Goal: Task Accomplishment & Management: Use online tool/utility

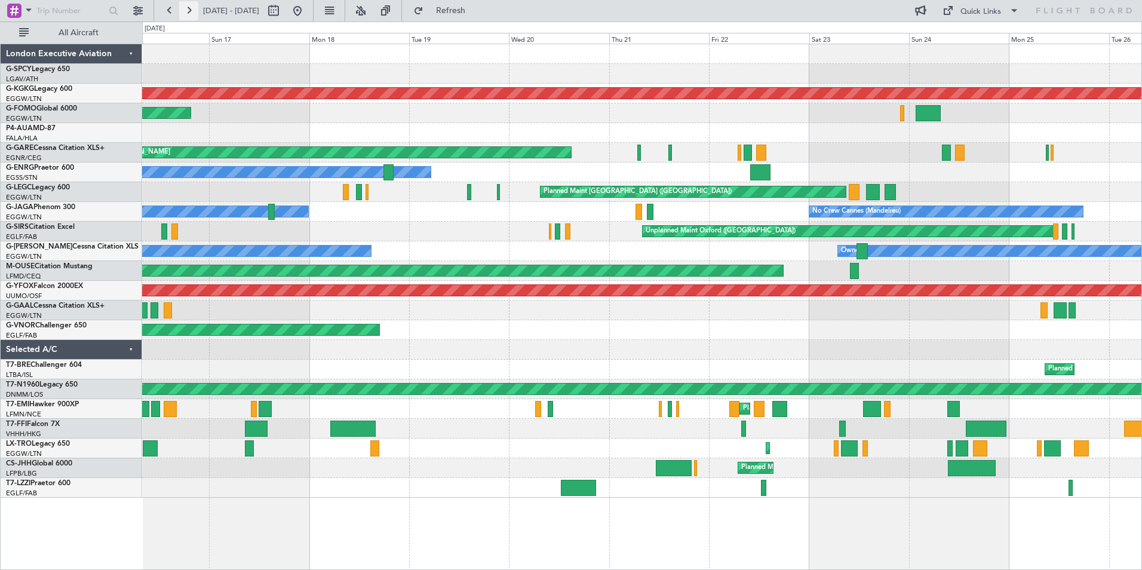
click at [186, 13] on button at bounding box center [188, 10] width 19 height 19
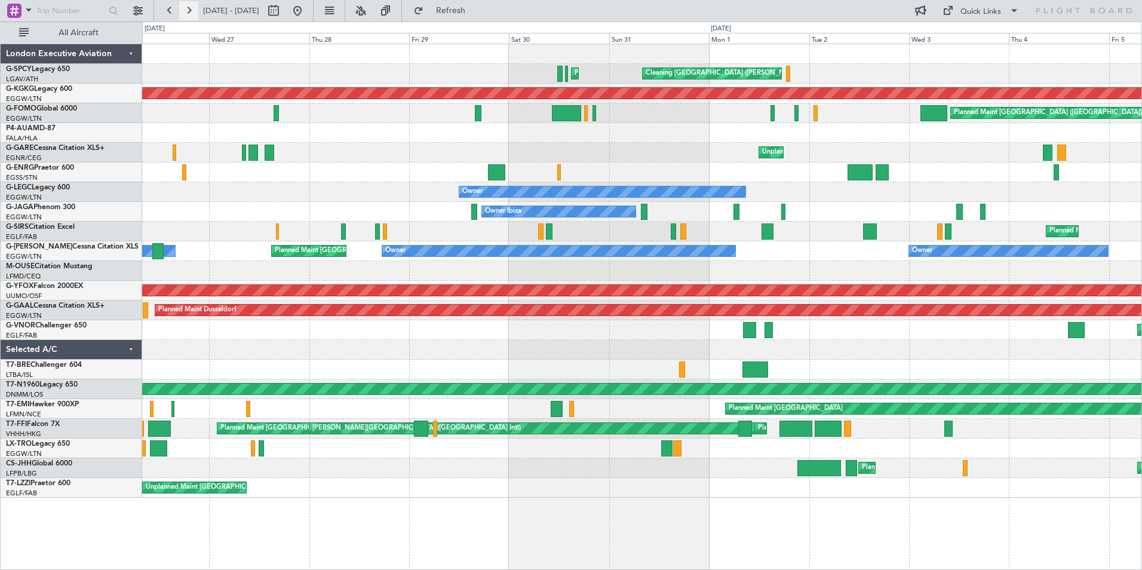
click at [187, 13] on button at bounding box center [188, 10] width 19 height 19
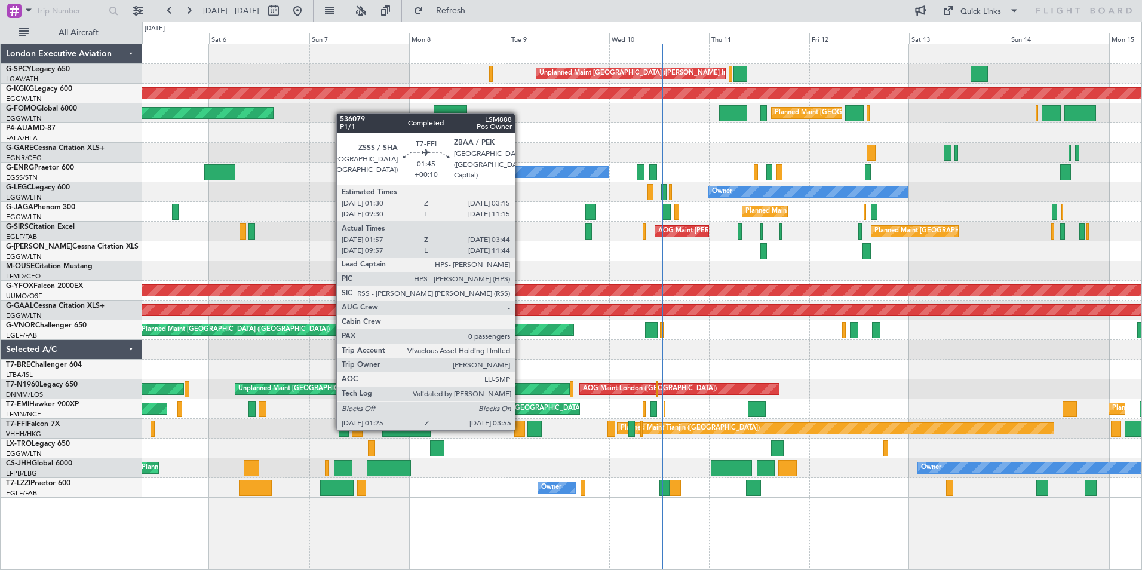
click at [525, 429] on div at bounding box center [519, 429] width 11 height 16
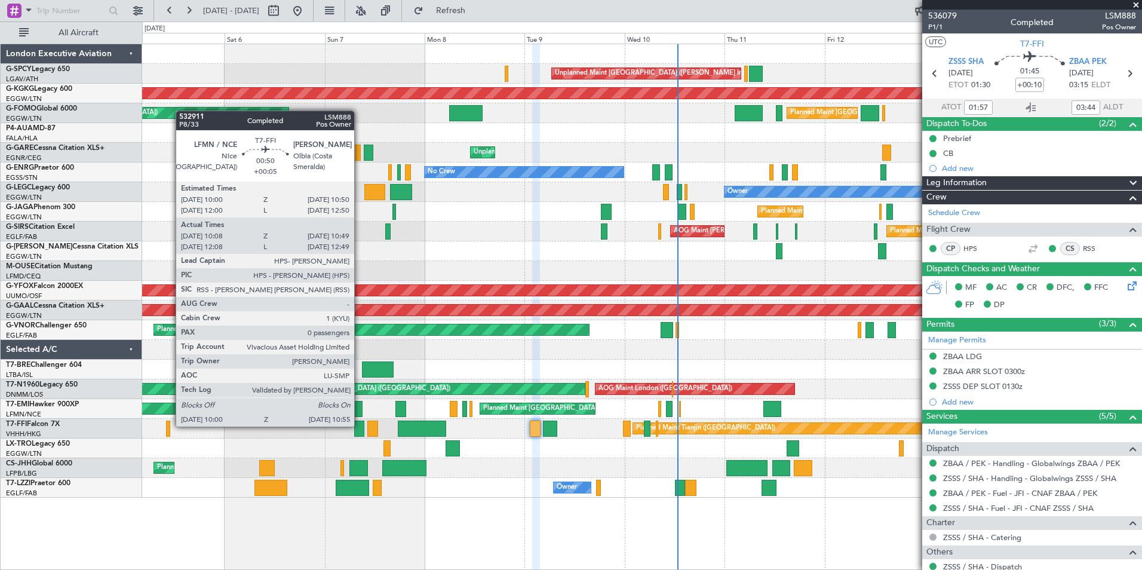
click at [170, 425] on div at bounding box center [168, 429] width 4 height 16
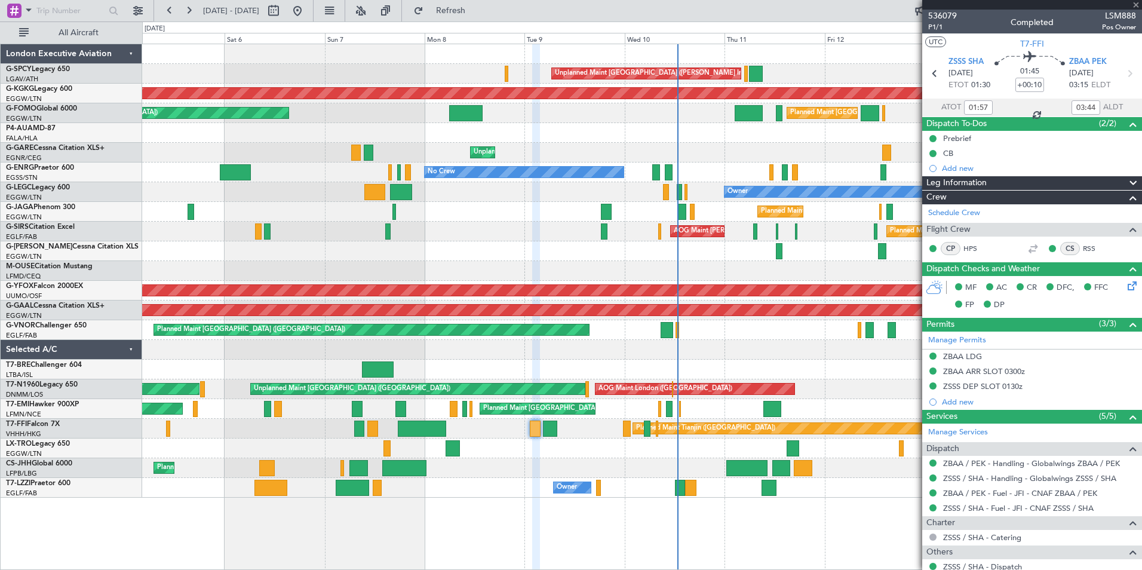
click at [170, 425] on div at bounding box center [168, 429] width 4 height 16
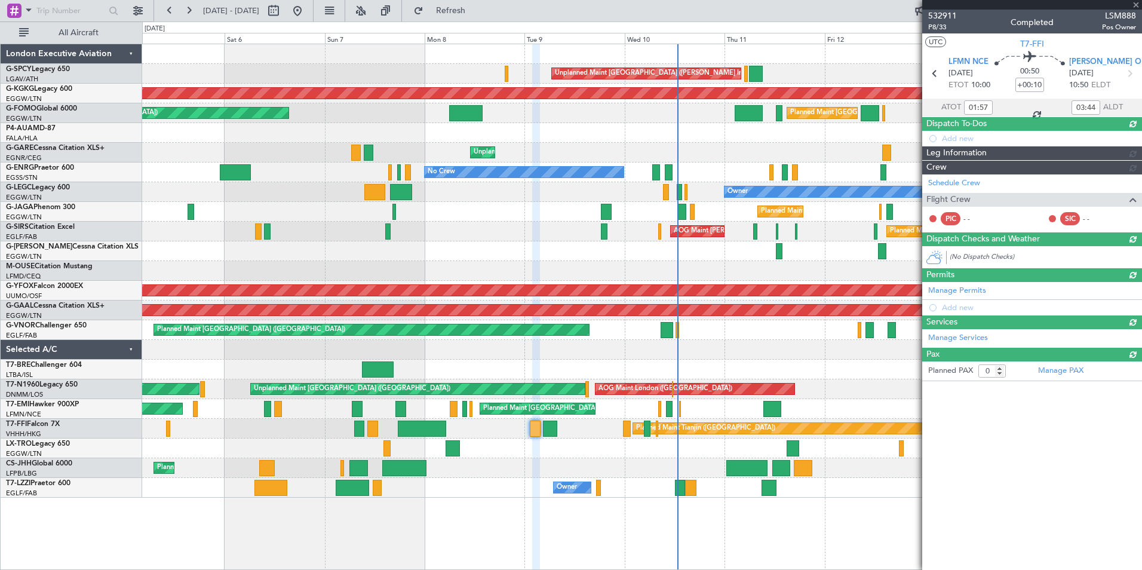
type input "+00:05"
type input "10:08"
type input "10:49"
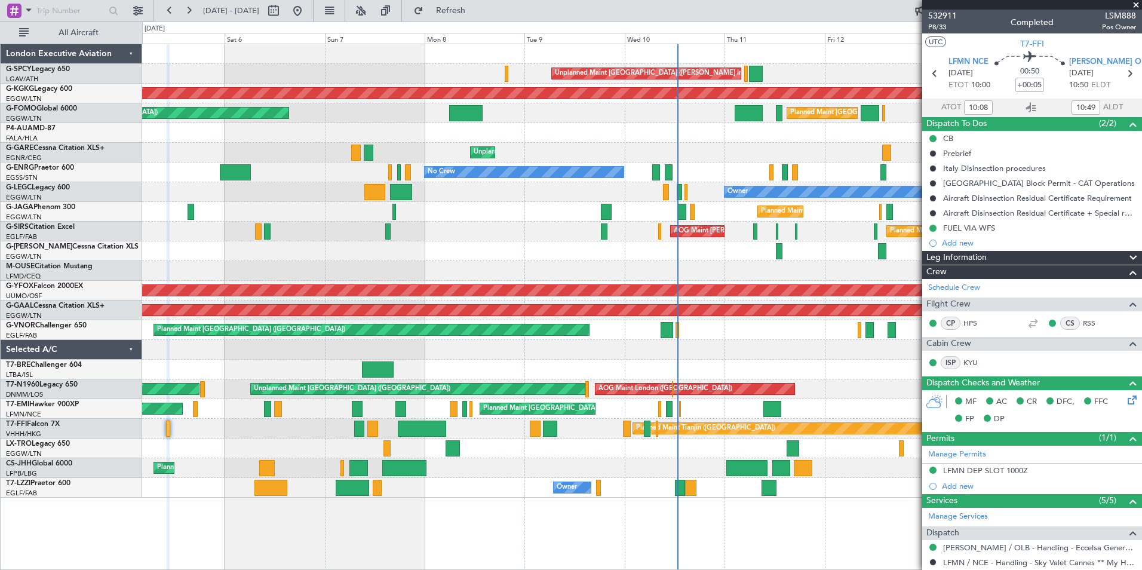
click at [1139, 3] on span at bounding box center [1136, 5] width 12 height 11
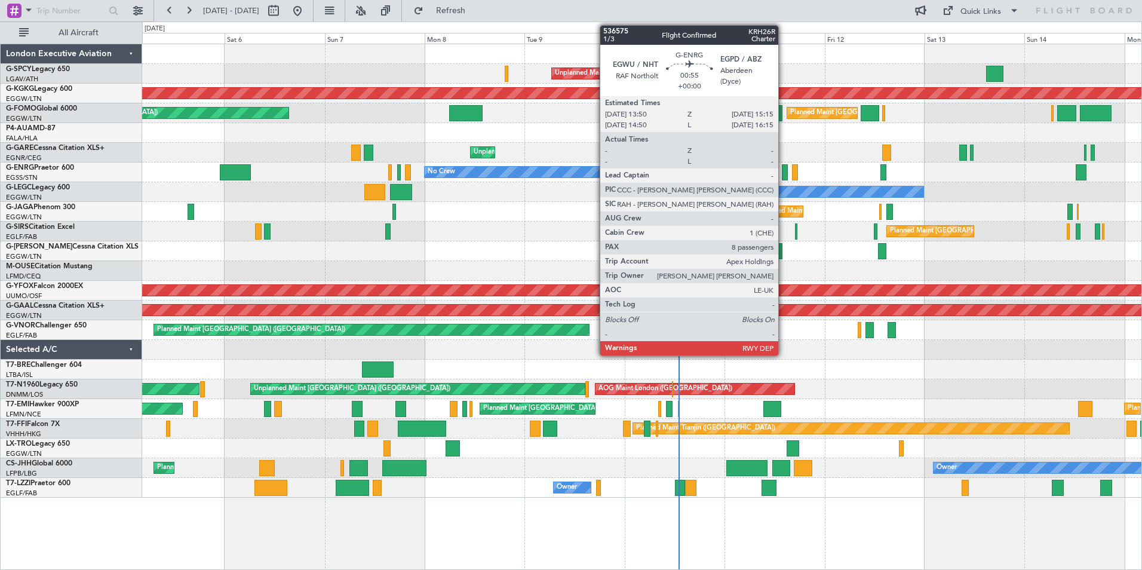
click at [783, 177] on div at bounding box center [785, 172] width 6 height 16
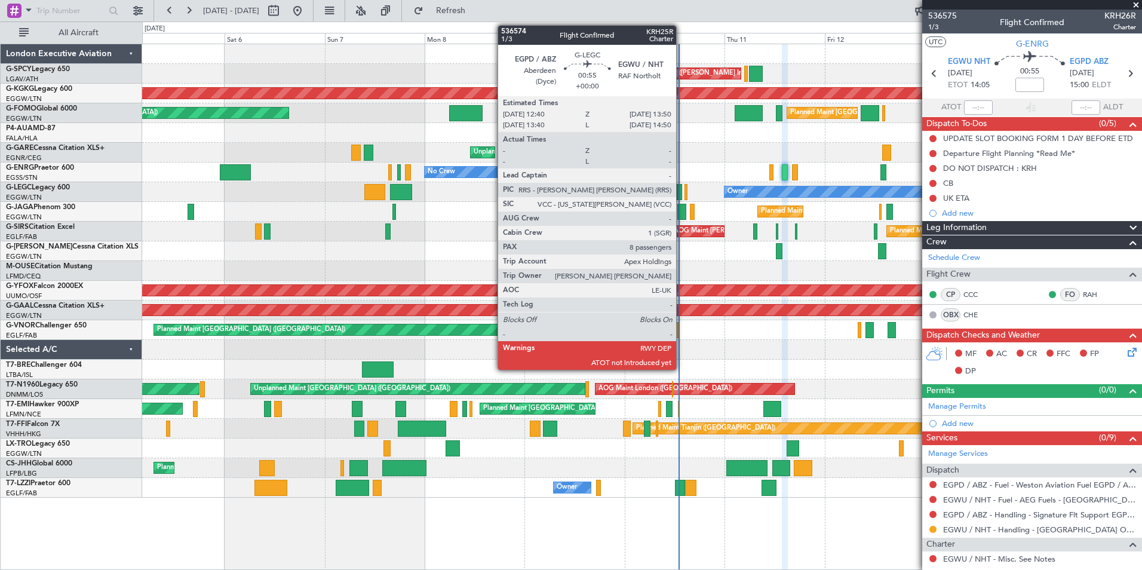
click at [682, 193] on div at bounding box center [679, 192] width 5 height 16
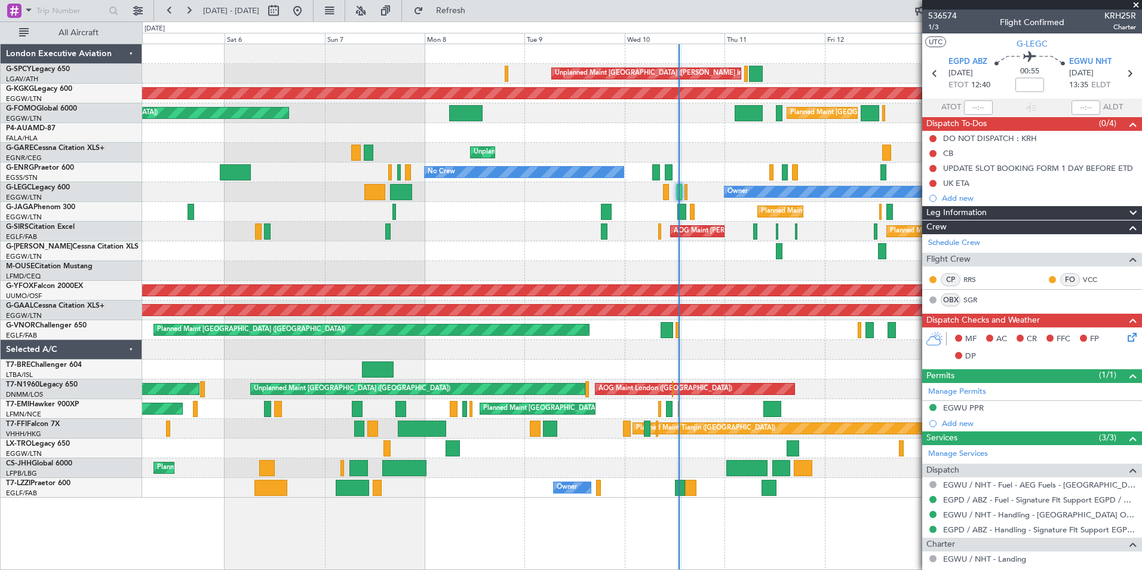
click at [1138, 3] on span at bounding box center [1136, 5] width 12 height 11
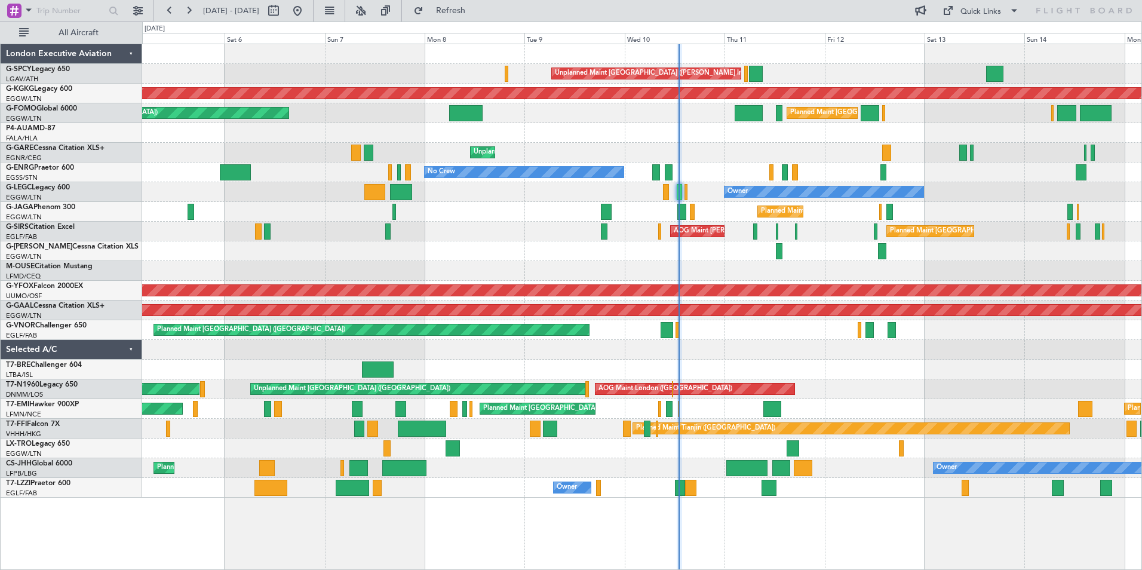
type input "0"
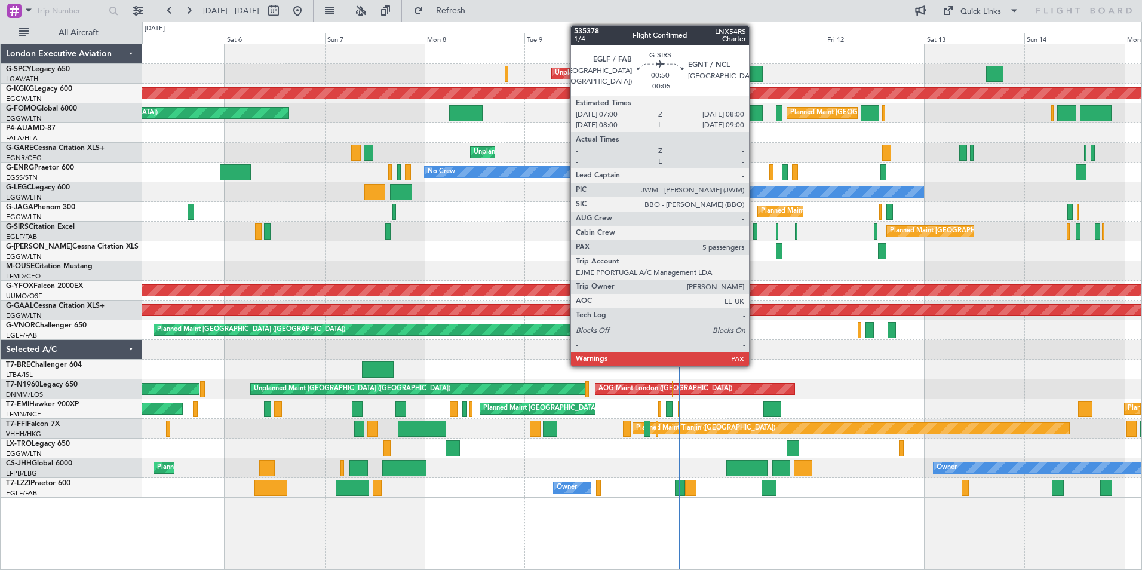
click at [755, 231] on div at bounding box center [755, 231] width 4 height 16
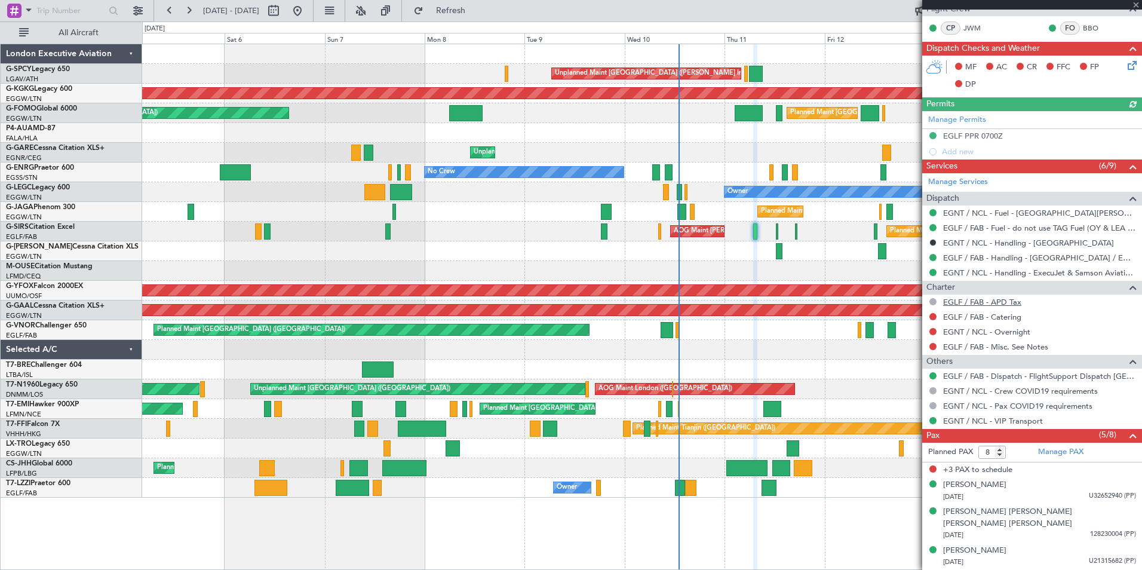
scroll to position [262, 0]
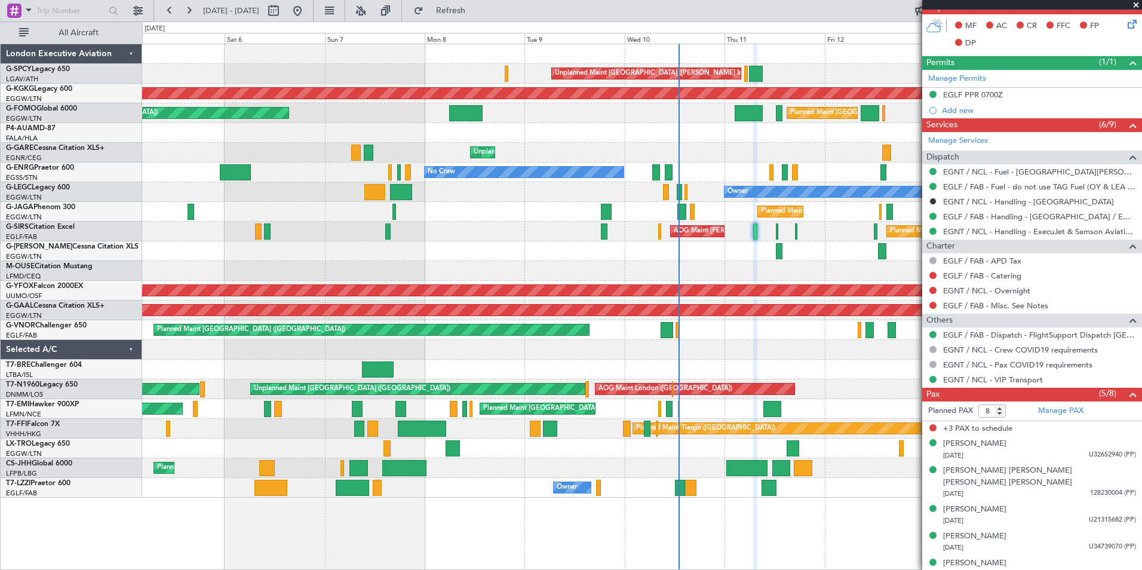
click at [1137, 4] on span at bounding box center [1136, 5] width 12 height 11
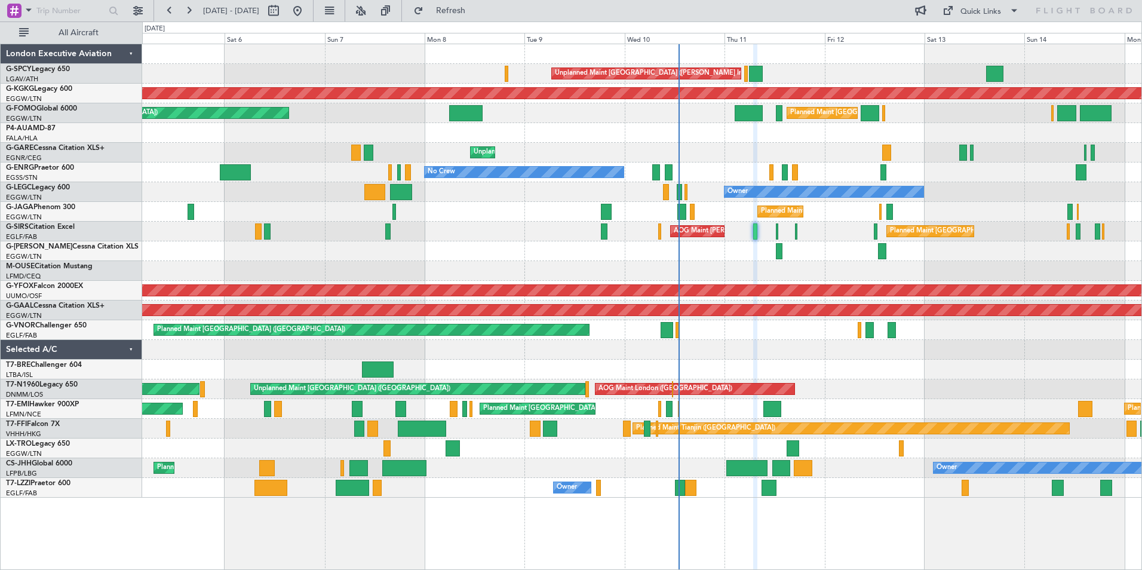
type input "0"
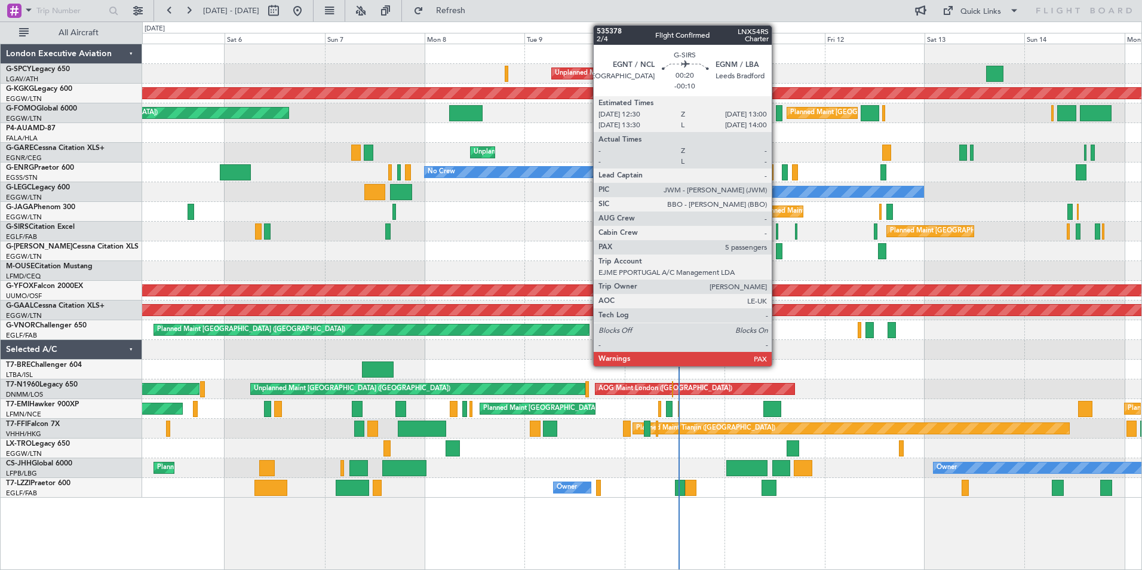
click at [777, 232] on div at bounding box center [777, 231] width 2 height 16
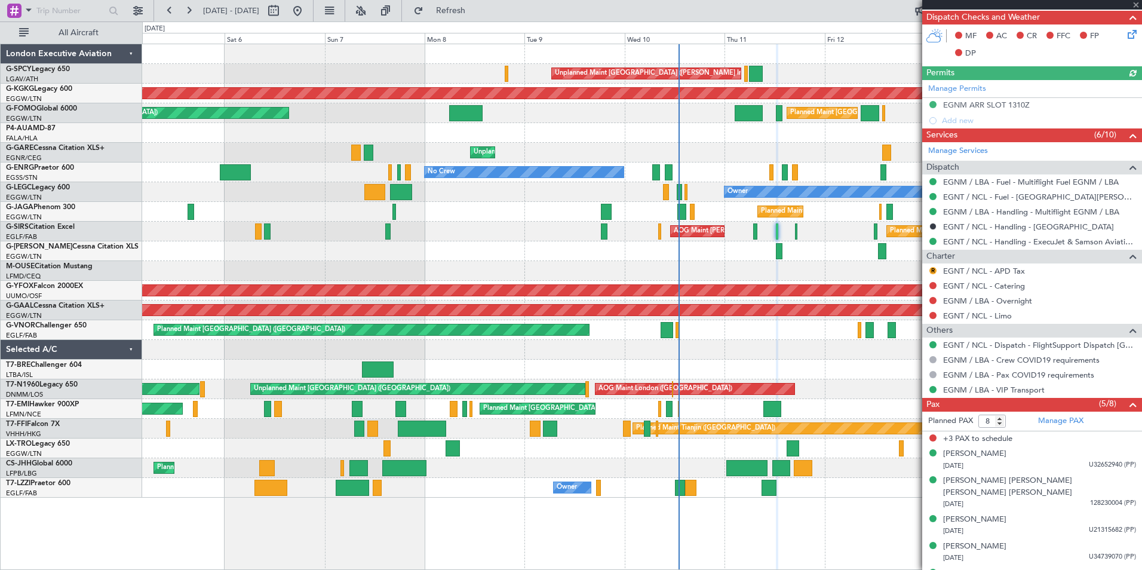
scroll to position [262, 0]
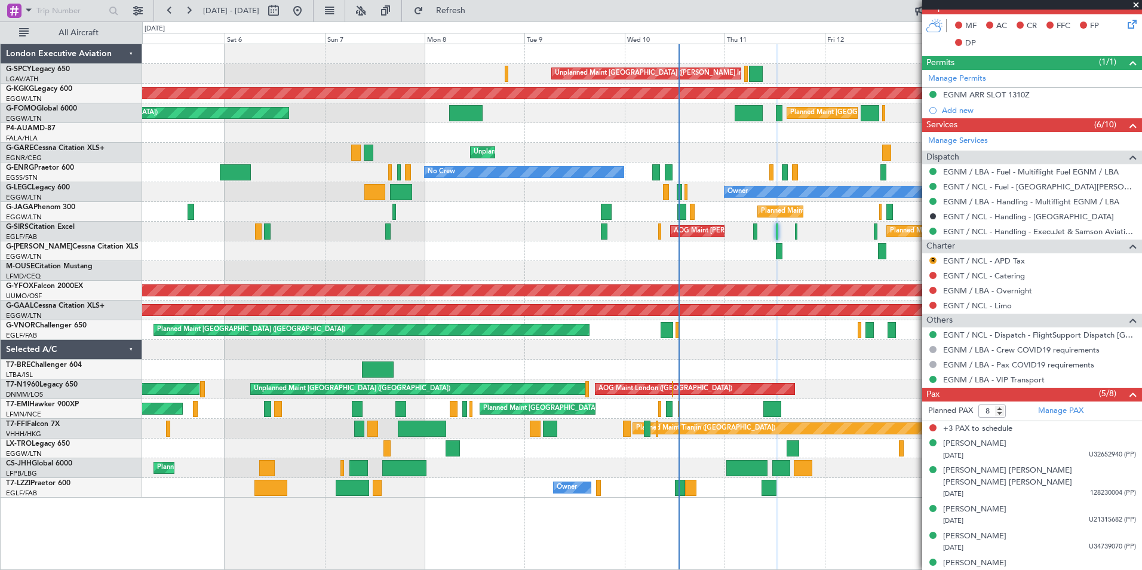
click at [1137, 5] on span at bounding box center [1136, 5] width 12 height 11
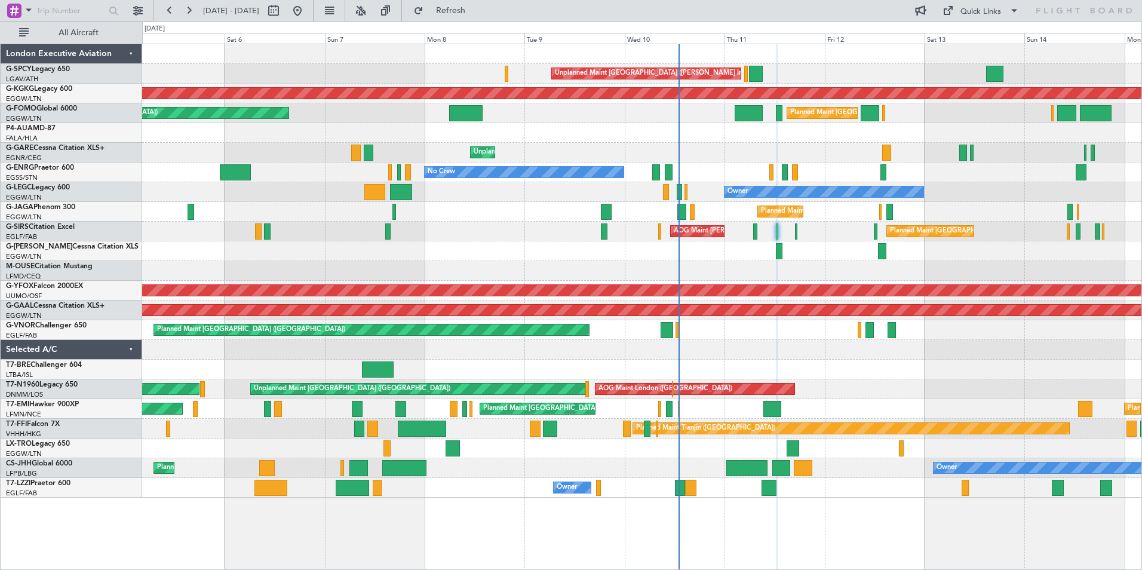
type input "0"
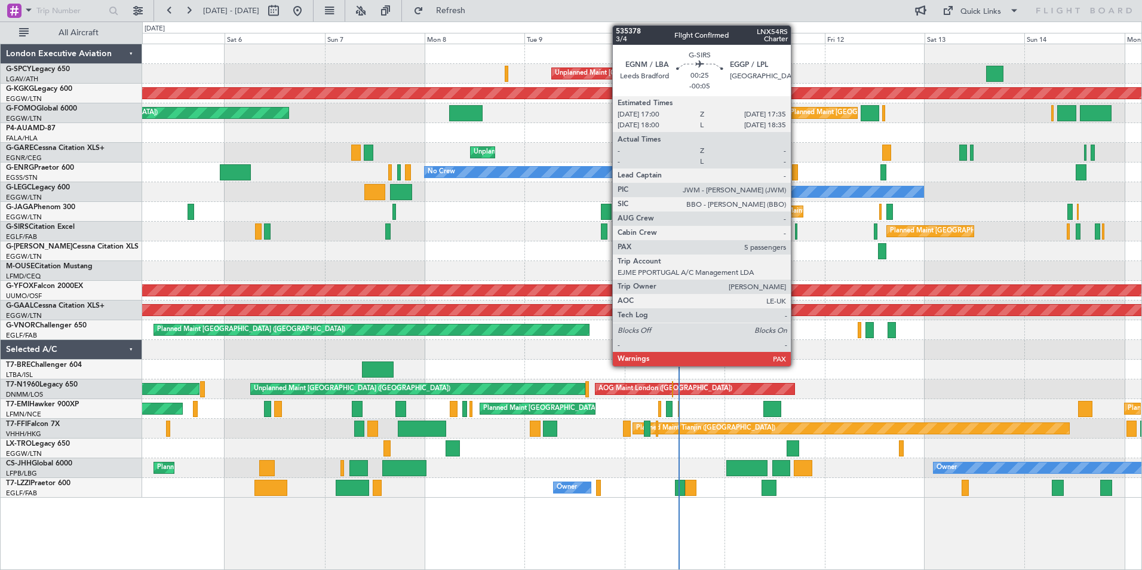
click at [796, 234] on div at bounding box center [796, 231] width 3 height 16
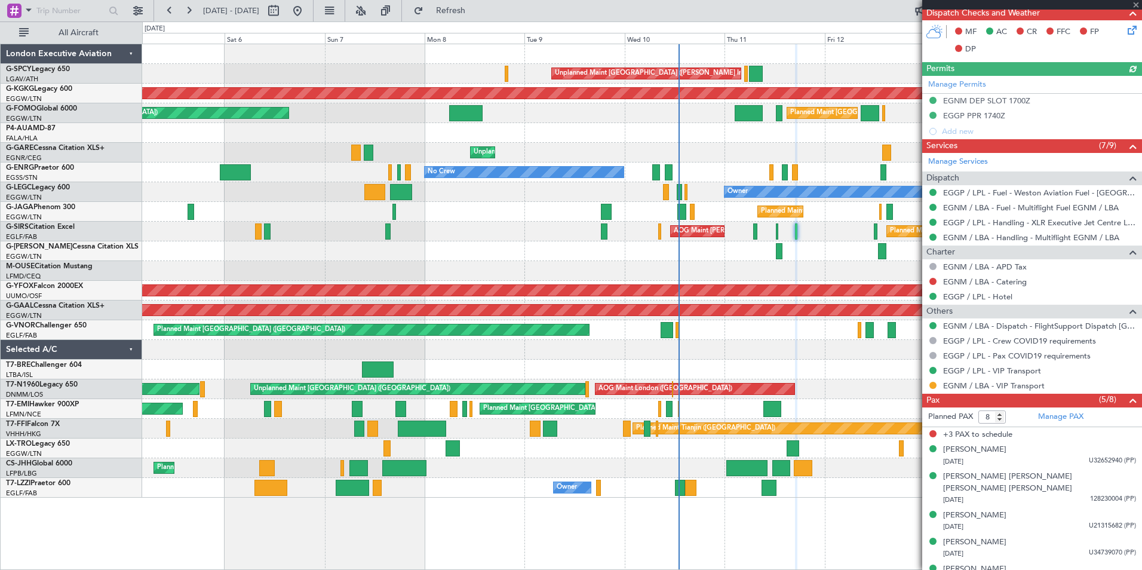
scroll to position [262, 0]
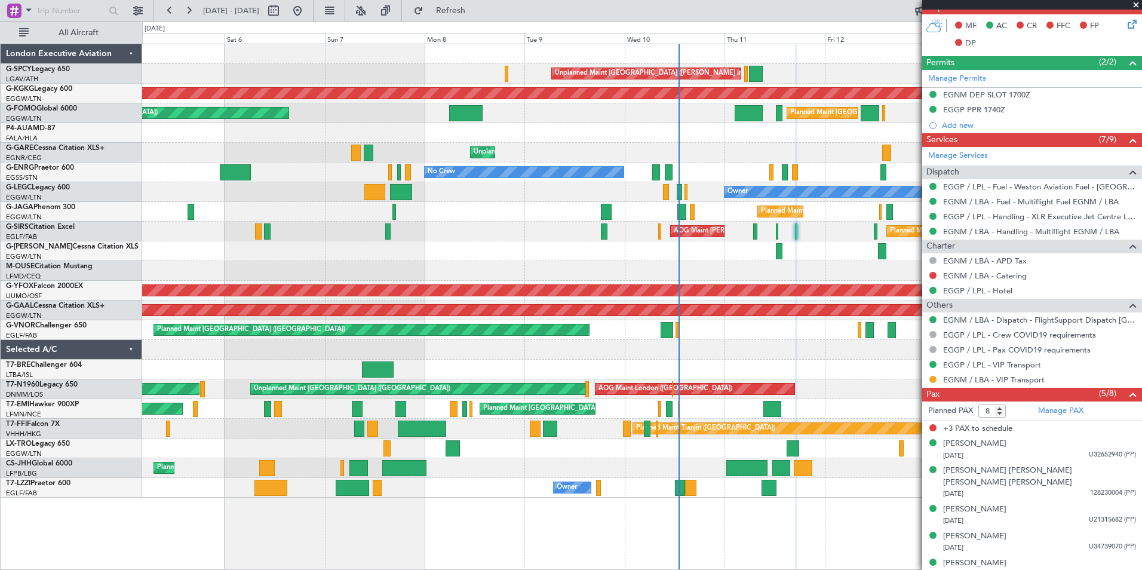
click at [1138, 5] on span at bounding box center [1136, 5] width 12 height 11
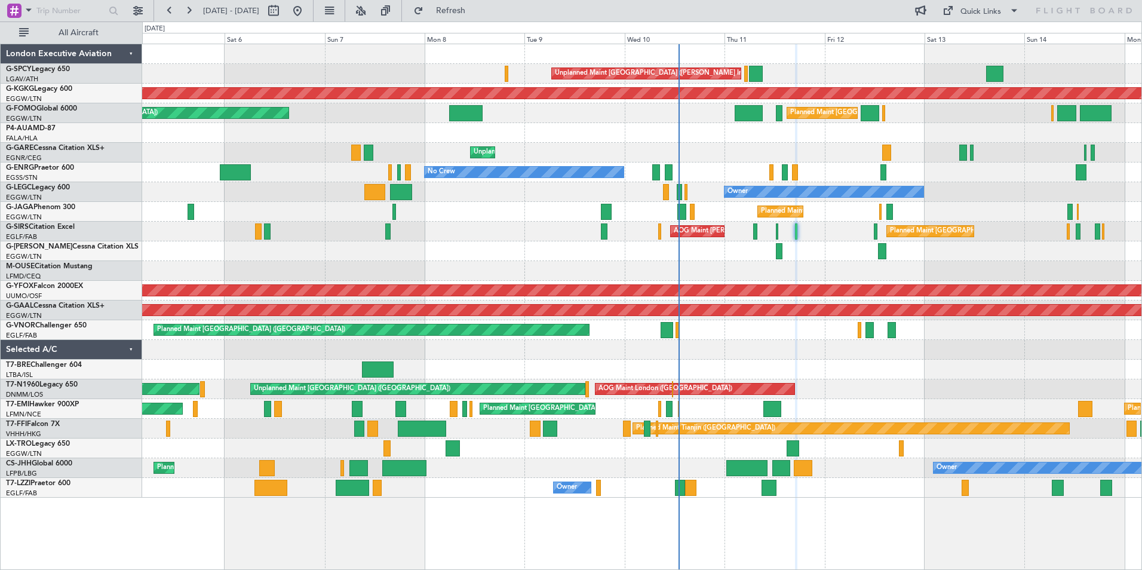
type input "0"
click at [164, 7] on button at bounding box center [169, 10] width 19 height 19
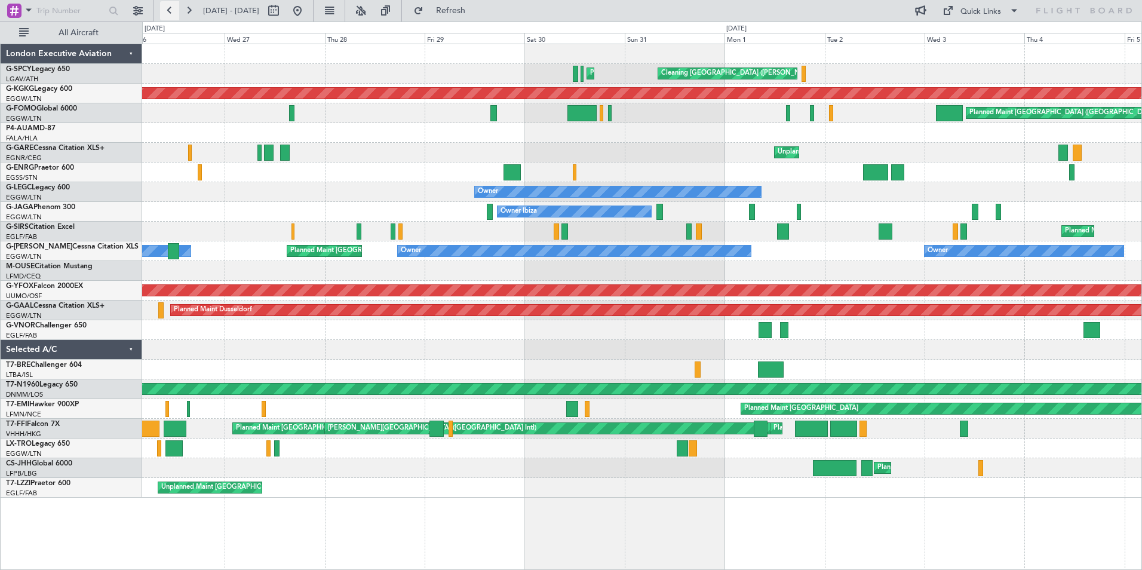
click at [164, 7] on button at bounding box center [169, 10] width 19 height 19
